Goal: Navigation & Orientation: Find specific page/section

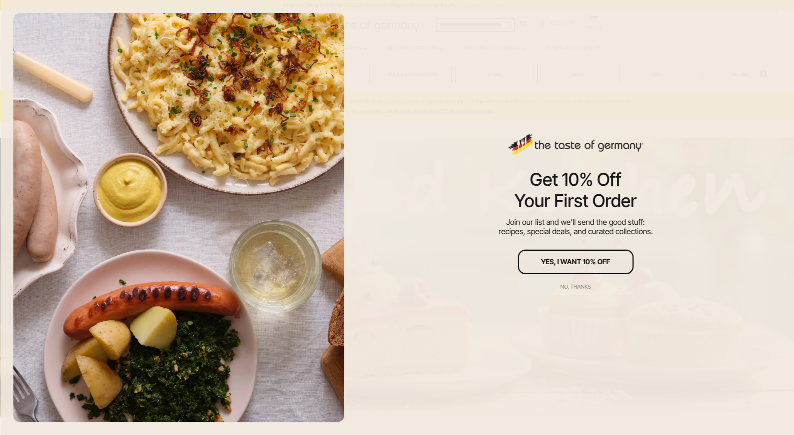
click at [573, 285] on div "No, thanks" at bounding box center [575, 286] width 30 height 5
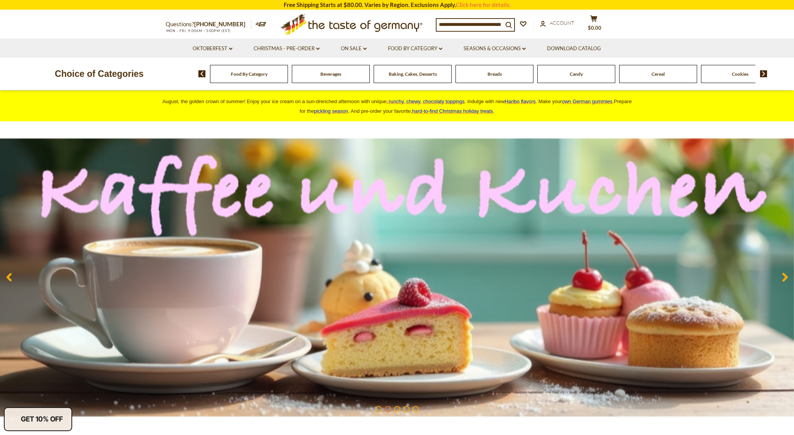
click at [257, 76] on span "Food By Category" at bounding box center [249, 74] width 37 height 6
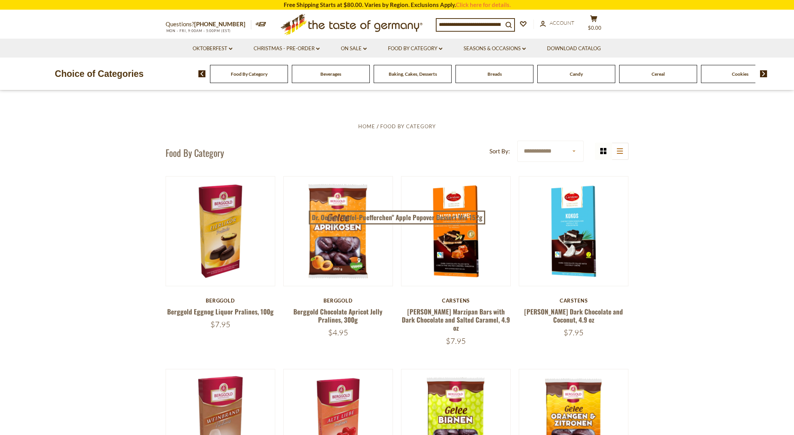
click at [765, 73] on img at bounding box center [763, 73] width 7 height 7
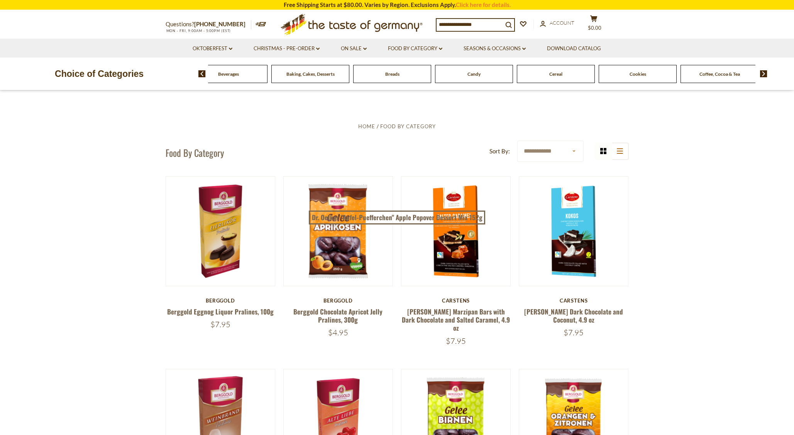
click at [765, 73] on img at bounding box center [763, 73] width 7 height 7
click at [672, 76] on span "Cheese & Dairy" at bounding box center [678, 74] width 31 height 6
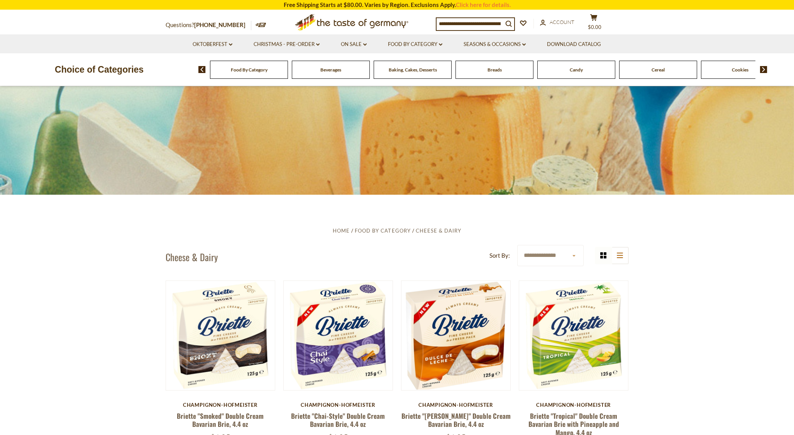
scroll to position [76, 0]
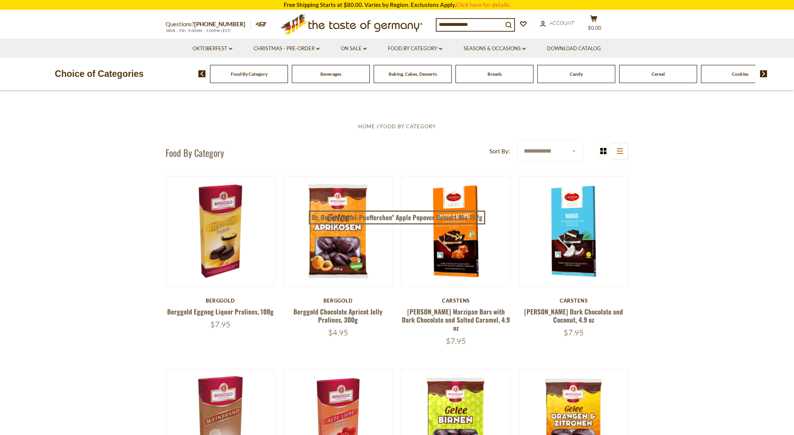
click at [765, 74] on img at bounding box center [763, 73] width 7 height 7
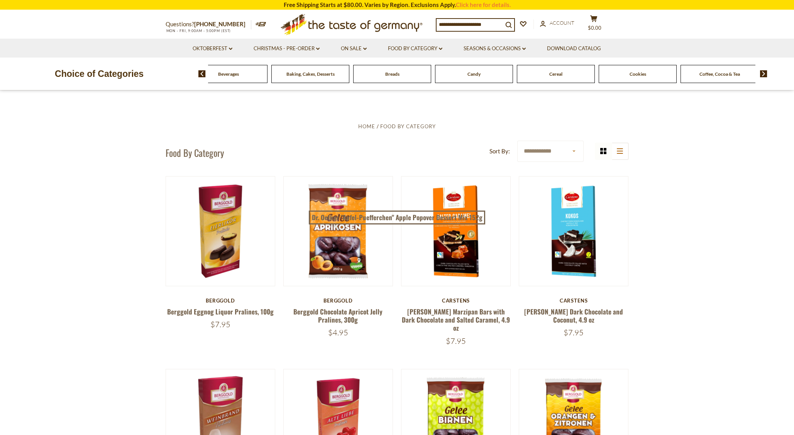
click at [765, 74] on img at bounding box center [763, 73] width 7 height 7
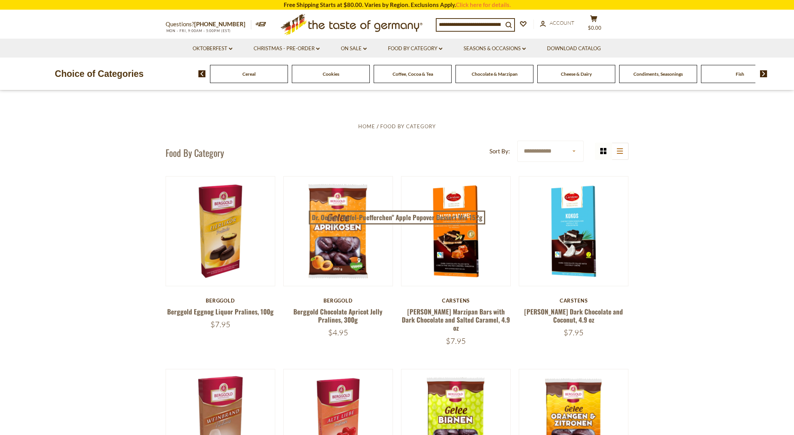
click at [765, 74] on img at bounding box center [763, 73] width 7 height 7
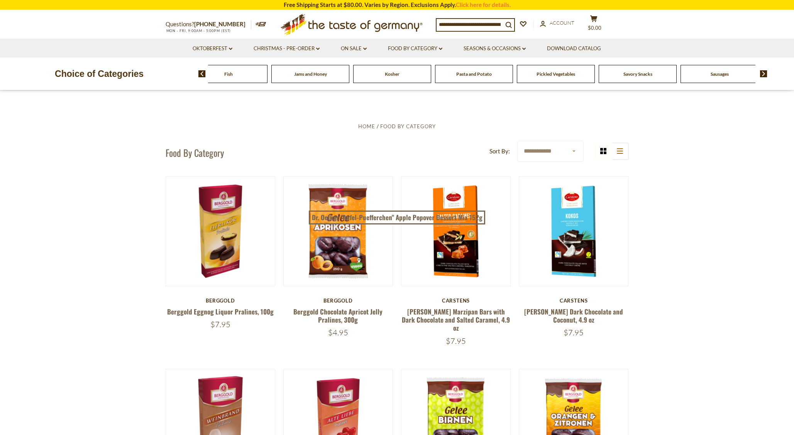
click at [717, 76] on span "Sausages" at bounding box center [720, 74] width 18 height 6
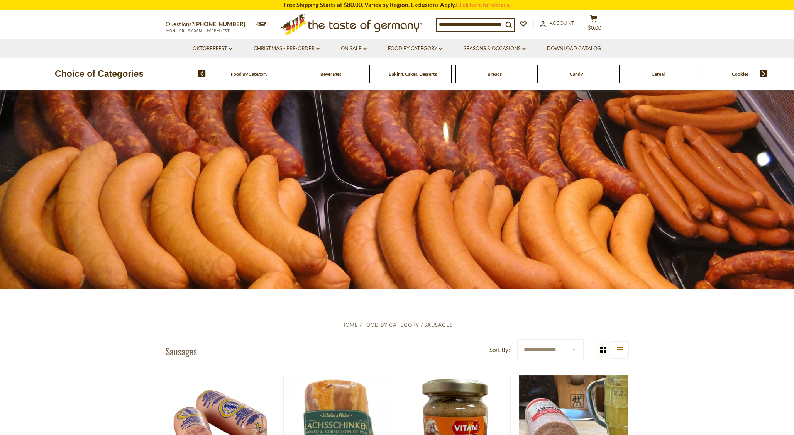
click at [767, 73] on img at bounding box center [763, 73] width 7 height 7
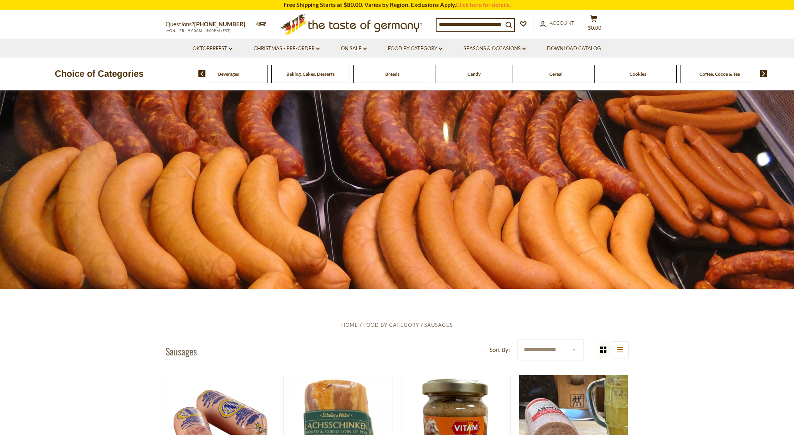
click at [767, 73] on img at bounding box center [763, 73] width 7 height 7
click at [767, 74] on img at bounding box center [763, 73] width 7 height 7
click at [687, 74] on span "Cheese & Dairy" at bounding box center [678, 74] width 31 height 6
